Goal: Book appointment/travel/reservation

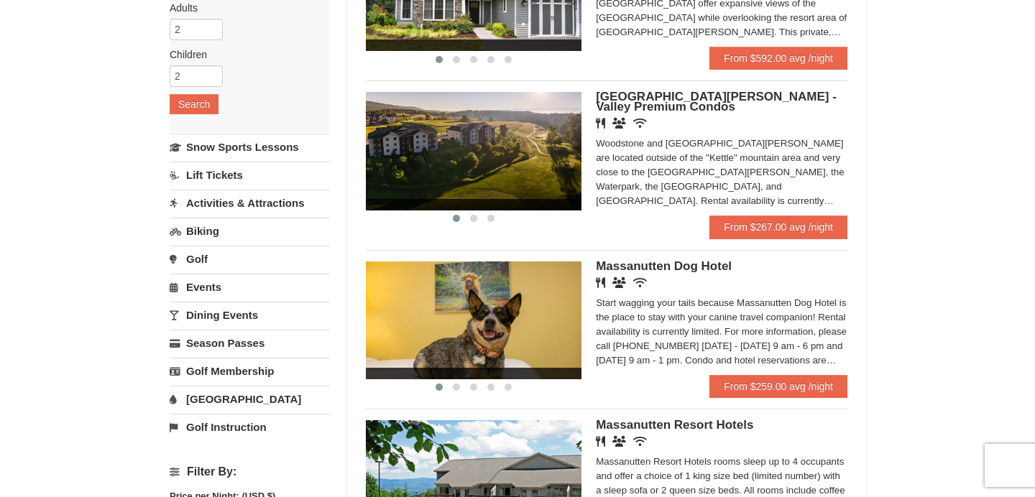
scroll to position [217, 0]
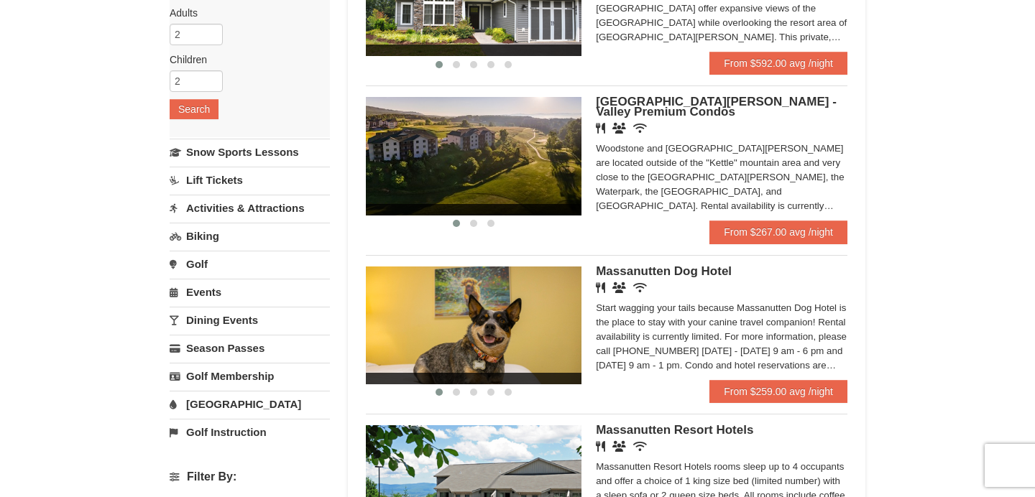
click at [635, 116] on span "[GEOGRAPHIC_DATA][PERSON_NAME] - Valley Premium Condos" at bounding box center [716, 107] width 241 height 24
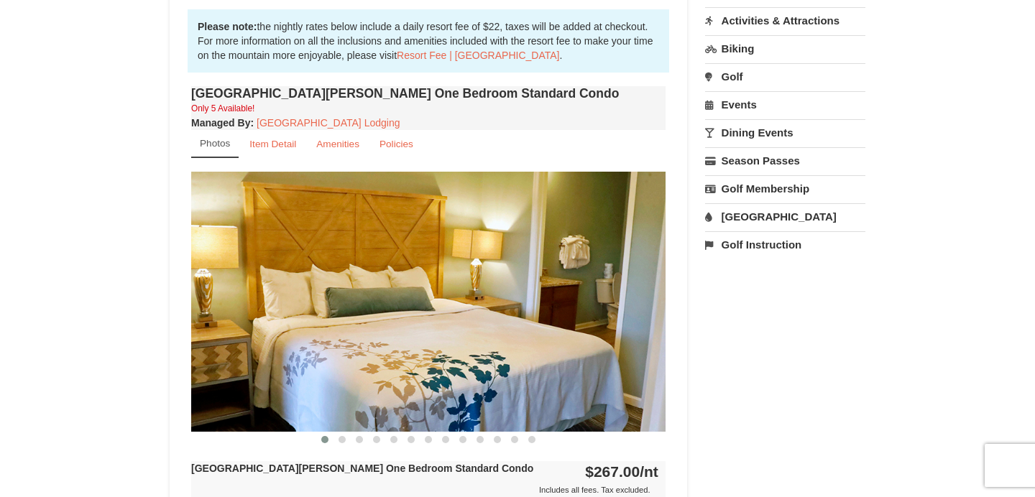
scroll to position [484, 0]
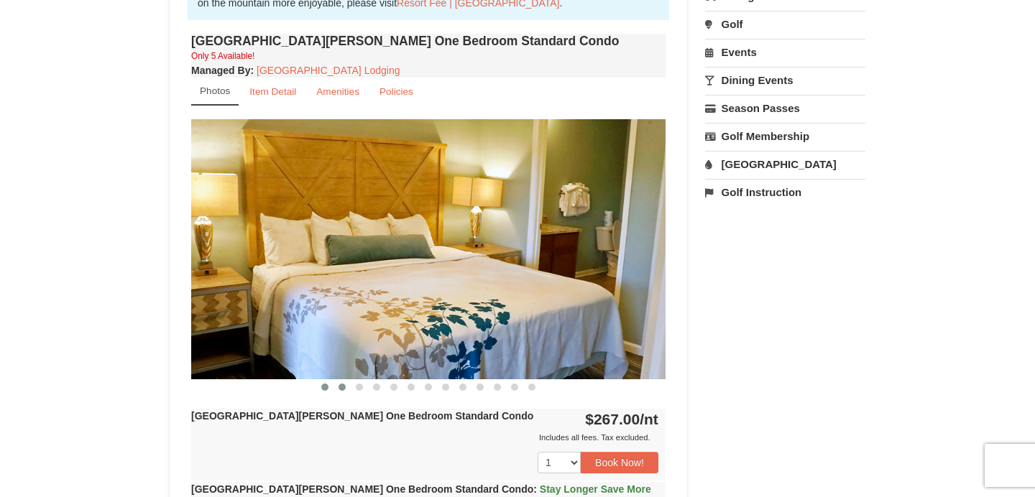
click at [341, 388] on span at bounding box center [341, 387] width 7 height 7
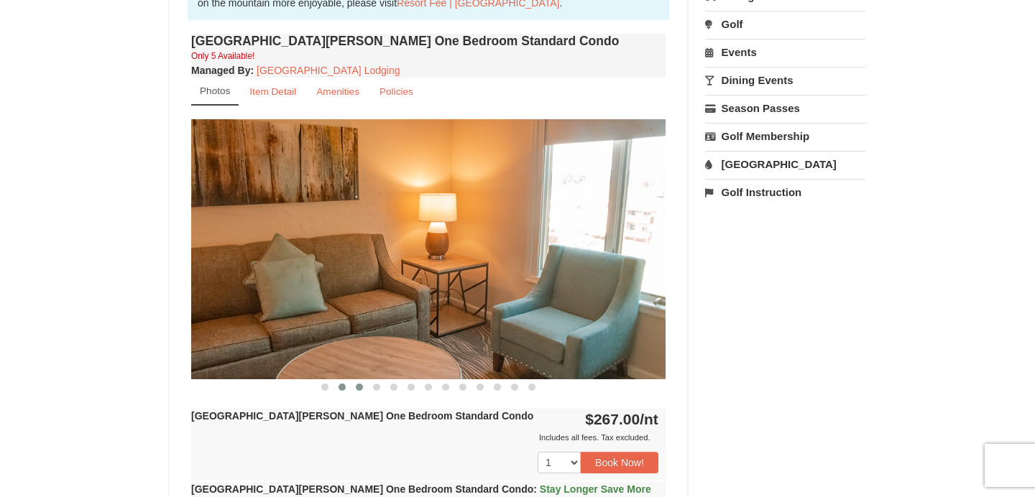
click at [358, 392] on button at bounding box center [359, 387] width 17 height 14
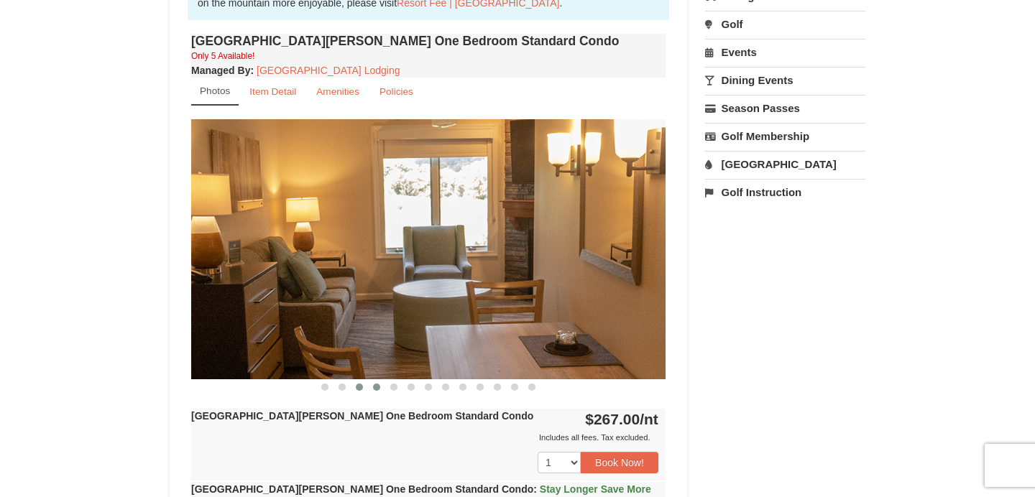
click at [383, 390] on button at bounding box center [376, 387] width 17 height 14
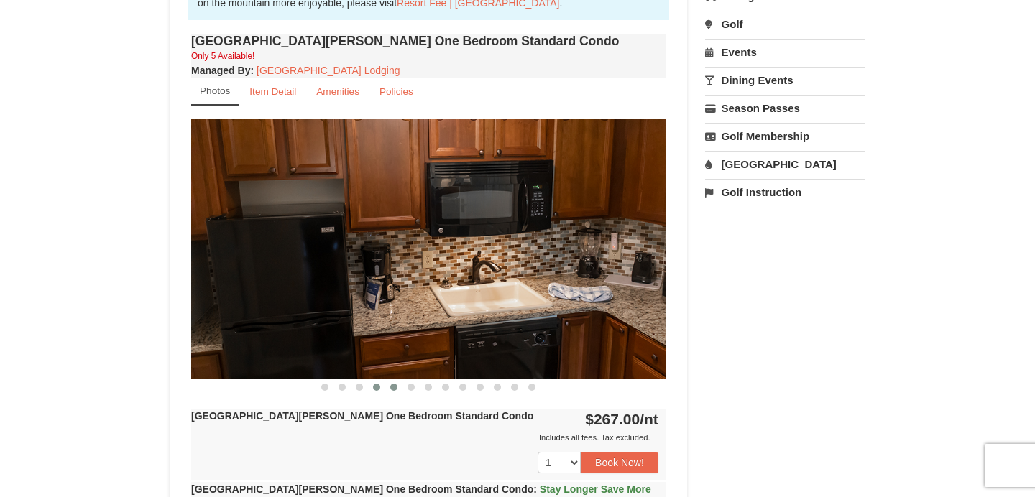
click at [395, 389] on span at bounding box center [393, 387] width 7 height 7
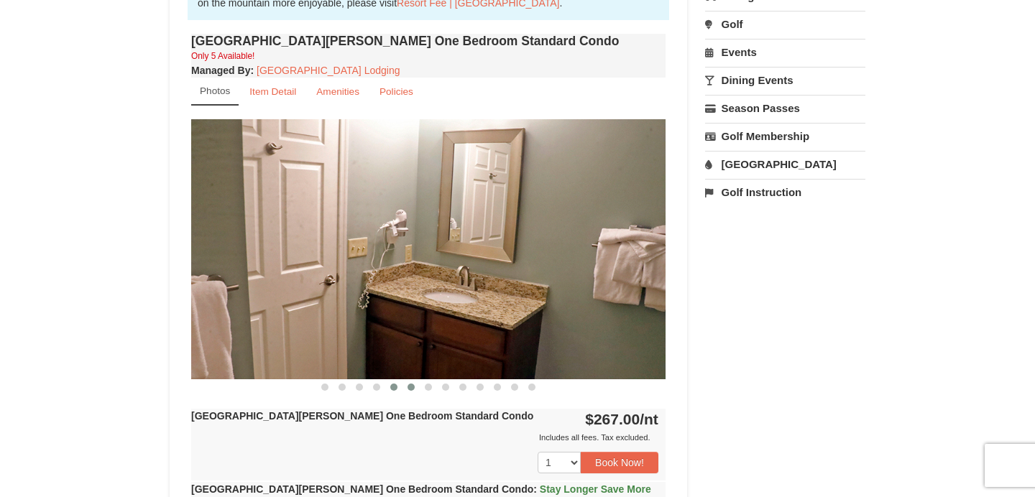
click at [414, 390] on button at bounding box center [410, 387] width 17 height 14
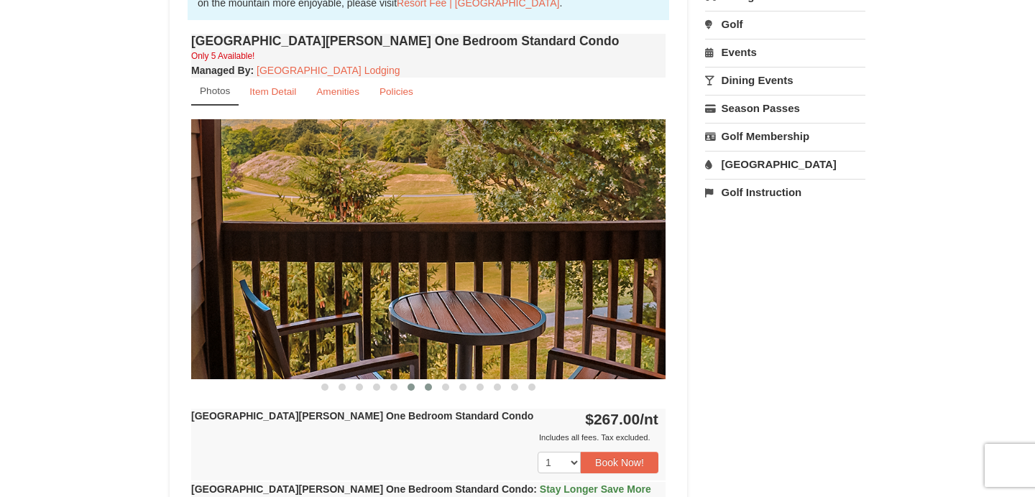
click at [435, 392] on button at bounding box center [428, 387] width 17 height 14
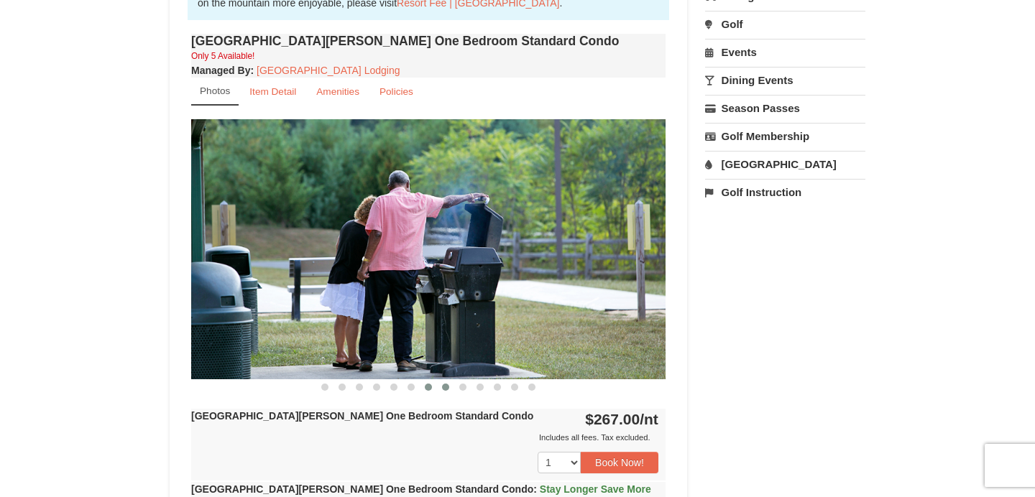
click at [453, 391] on button at bounding box center [445, 387] width 17 height 14
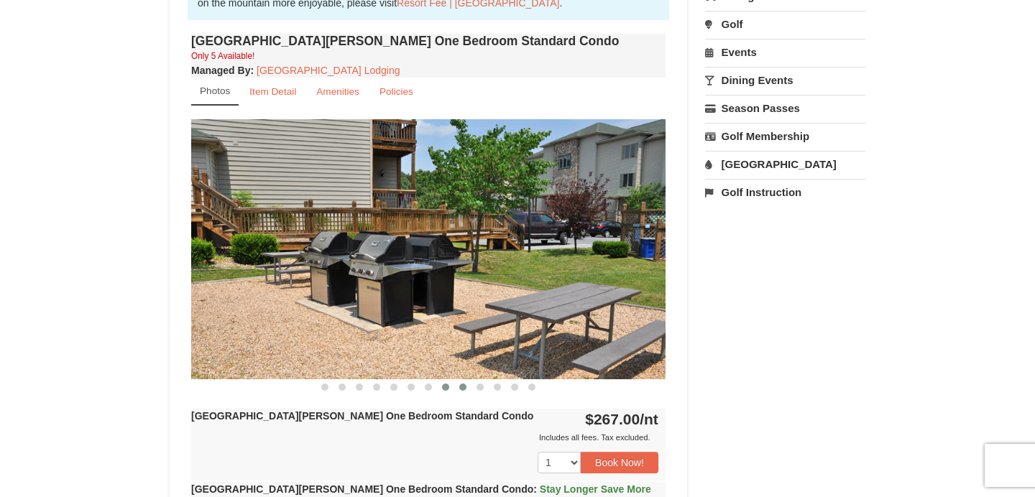
click at [466, 392] on button at bounding box center [462, 387] width 17 height 14
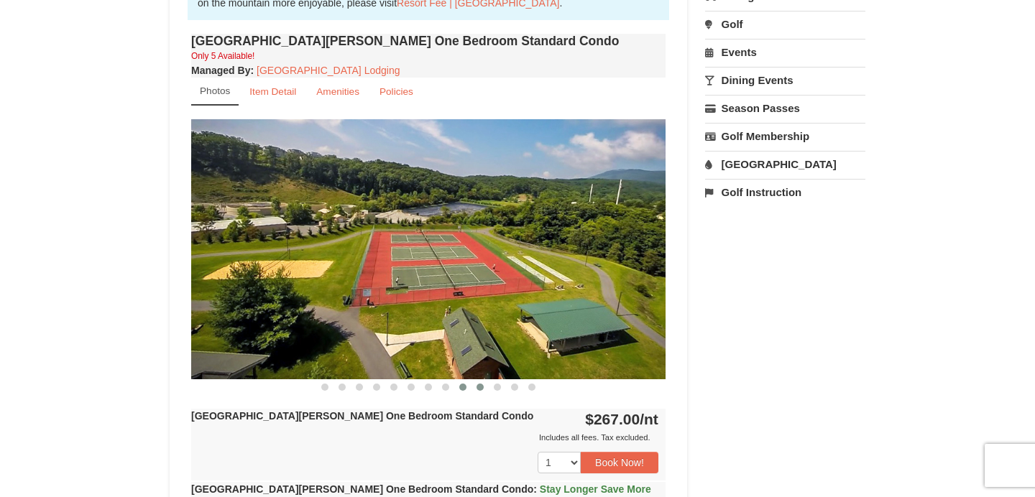
click at [481, 392] on button at bounding box center [479, 387] width 17 height 14
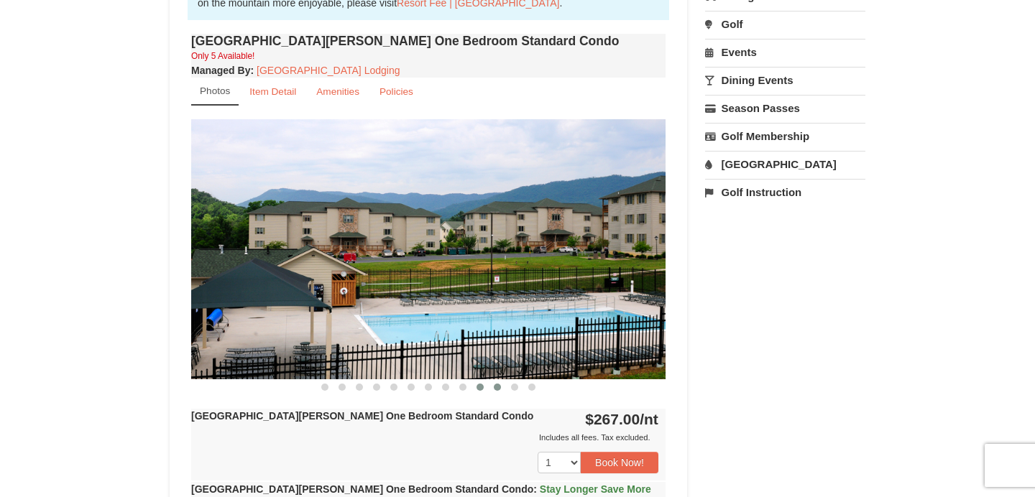
click at [497, 393] on button at bounding box center [497, 387] width 17 height 14
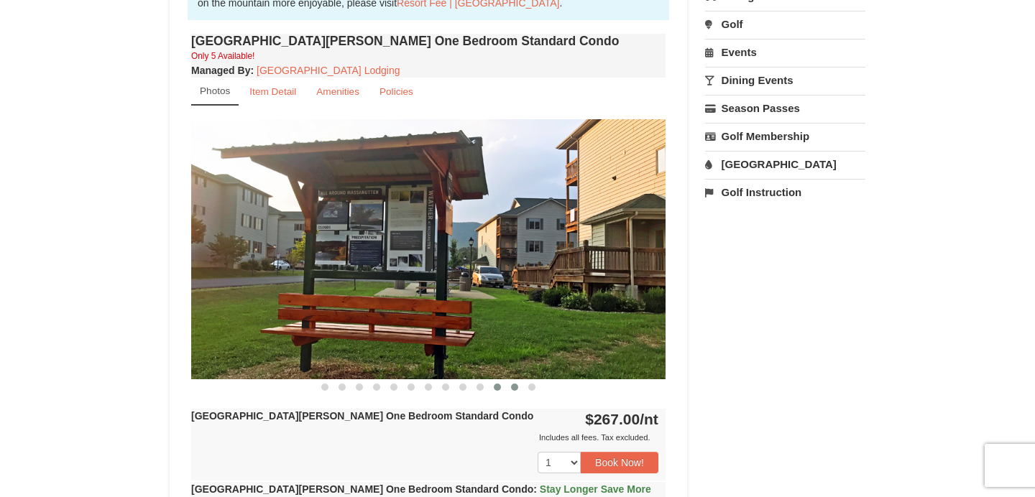
click at [522, 391] on button at bounding box center [514, 387] width 17 height 14
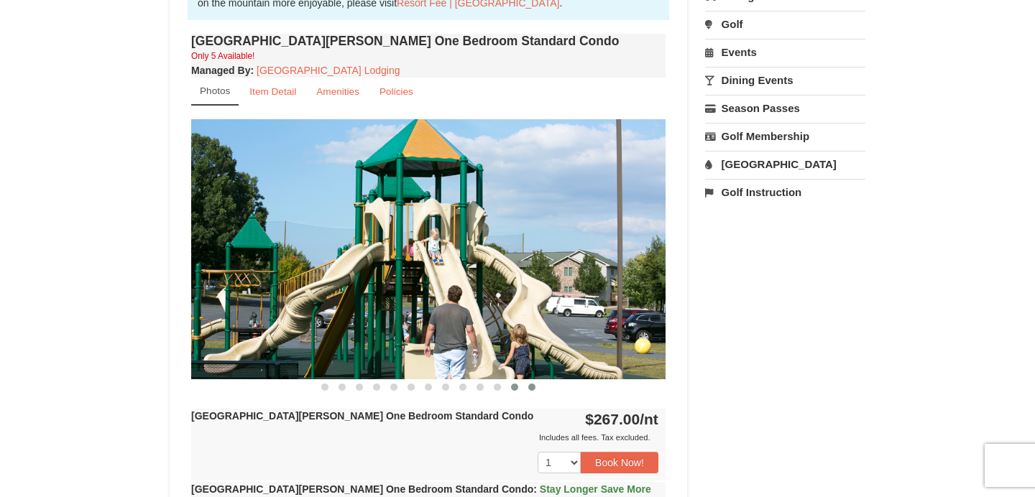
click at [540, 391] on button at bounding box center [531, 387] width 17 height 14
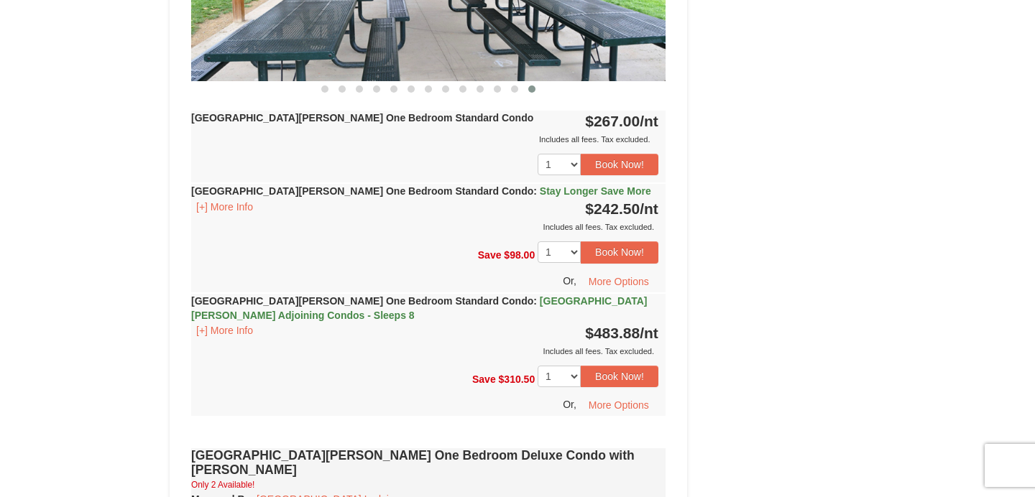
scroll to position [782, 0]
